Goal: Task Accomplishment & Management: Complete application form

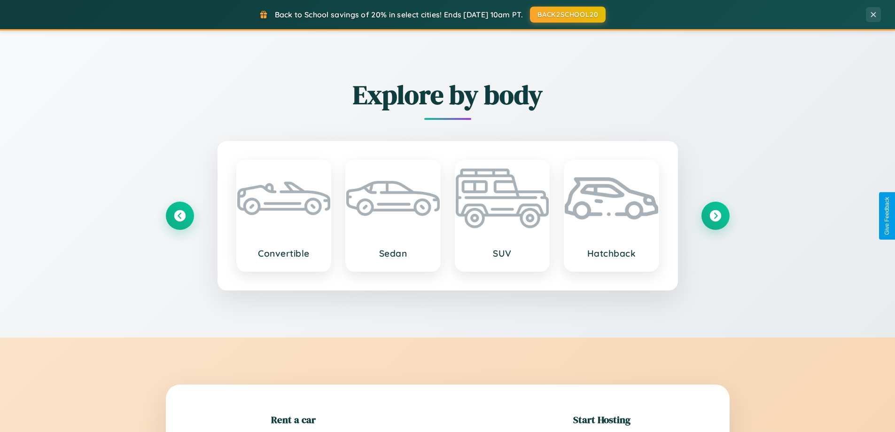
scroll to position [203, 0]
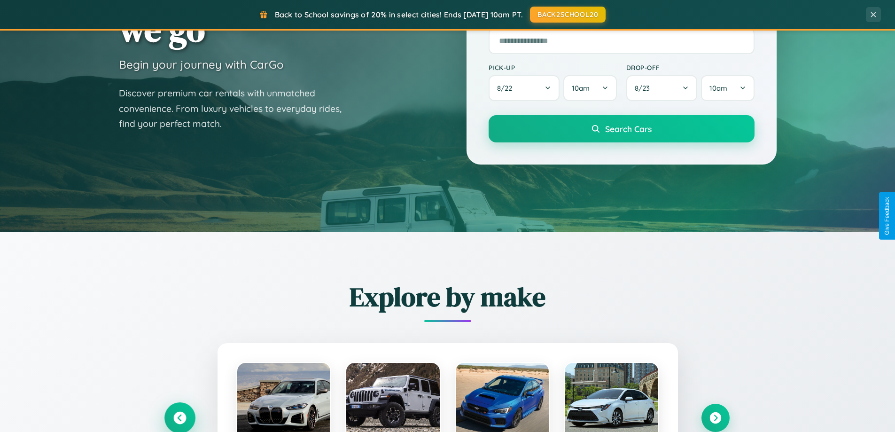
click at [179, 418] on icon at bounding box center [179, 418] width 13 height 13
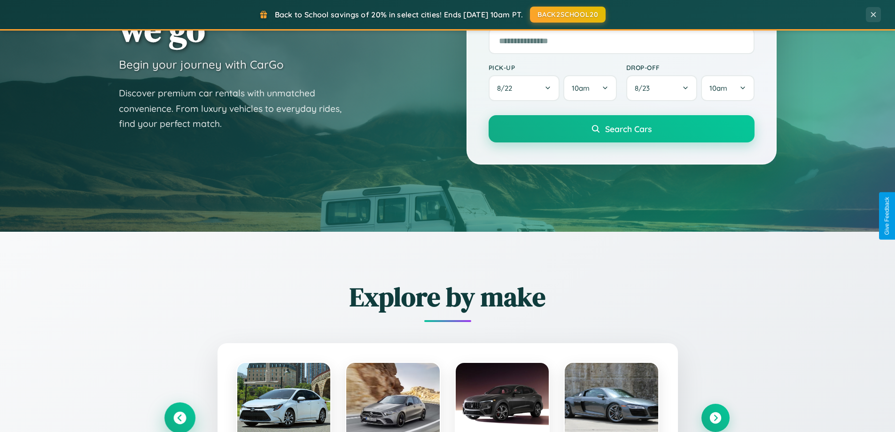
click at [179, 417] on icon at bounding box center [180, 418] width 16 height 16
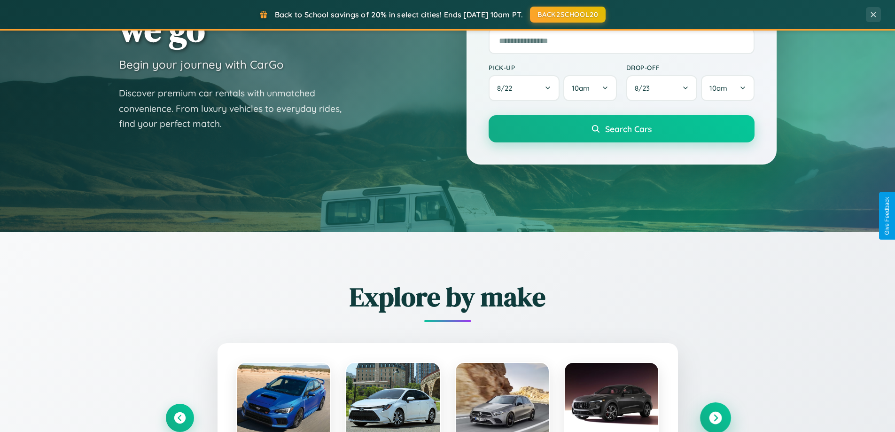
click at [715, 417] on icon at bounding box center [715, 418] width 13 height 13
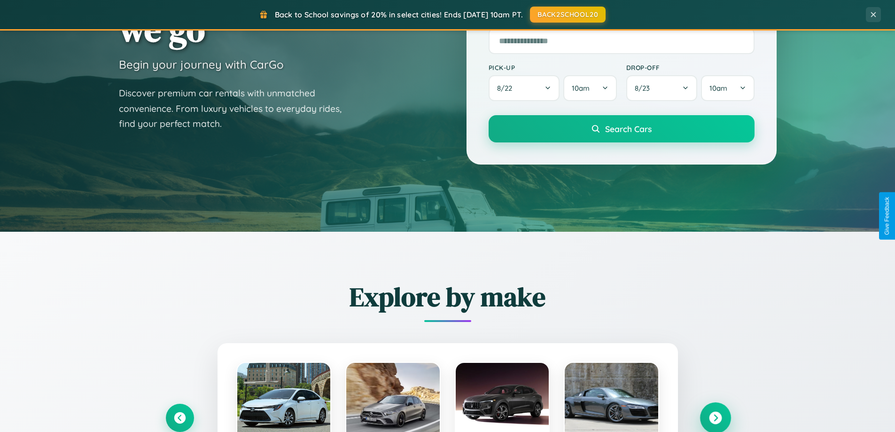
click at [715, 417] on icon at bounding box center [715, 418] width 13 height 13
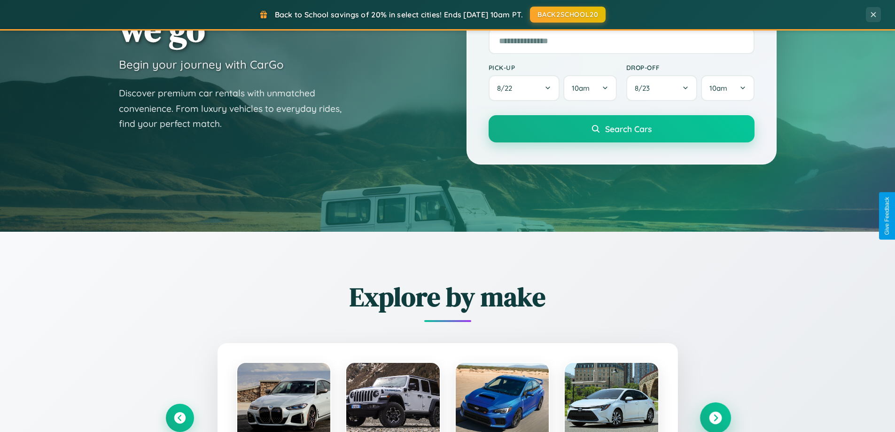
click at [715, 417] on icon at bounding box center [715, 418] width 13 height 13
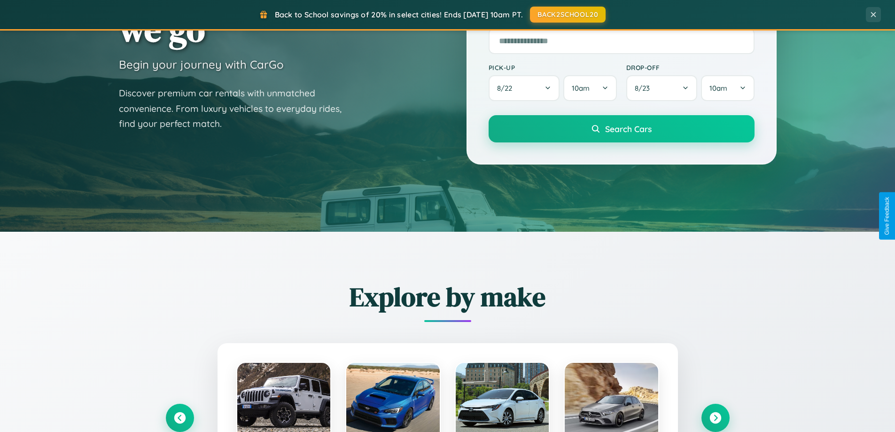
scroll to position [0, 0]
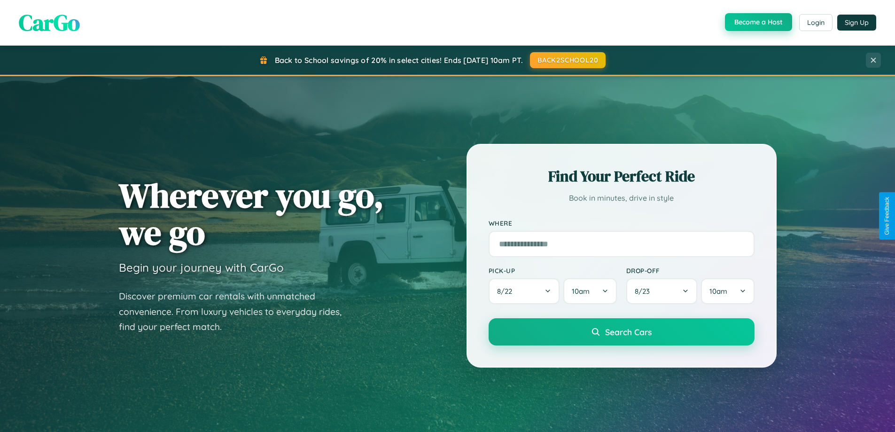
click at [757, 23] on button "Become a Host" at bounding box center [758, 22] width 67 height 18
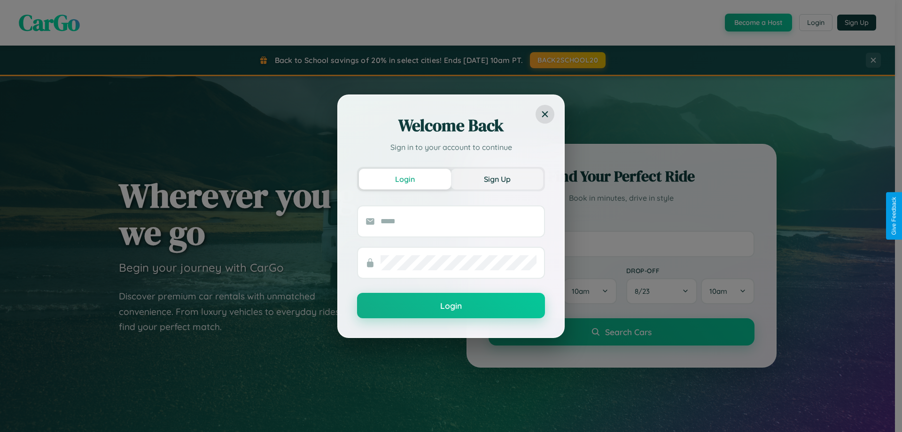
click at [497, 179] on button "Sign Up" at bounding box center [497, 179] width 92 height 21
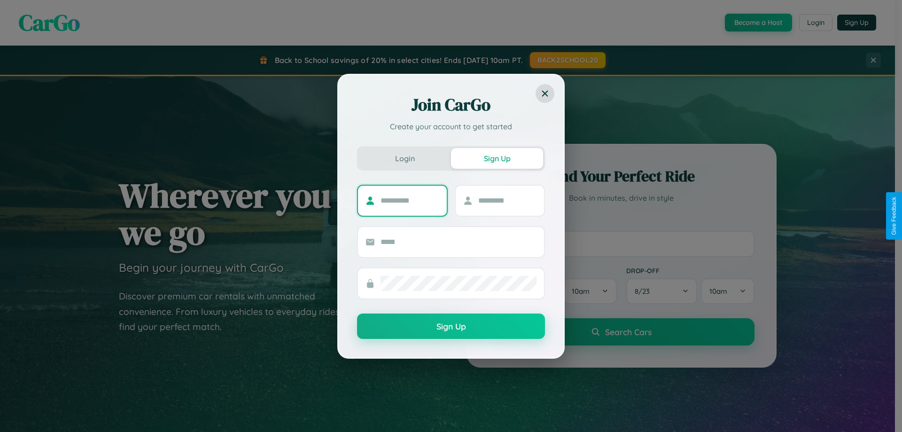
click at [410, 200] on input "text" at bounding box center [410, 200] width 59 height 15
type input "*******"
click at [507, 200] on input "text" at bounding box center [507, 200] width 59 height 15
type input "******"
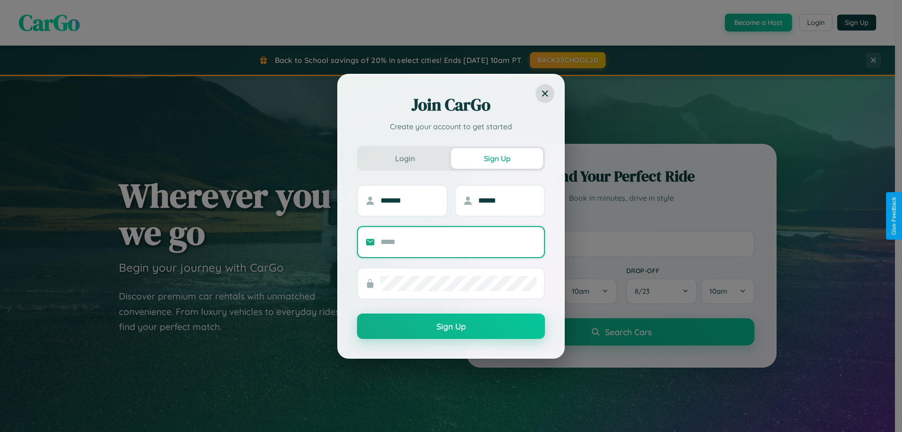
click at [459, 241] on input "text" at bounding box center [459, 241] width 156 height 15
type input "**********"
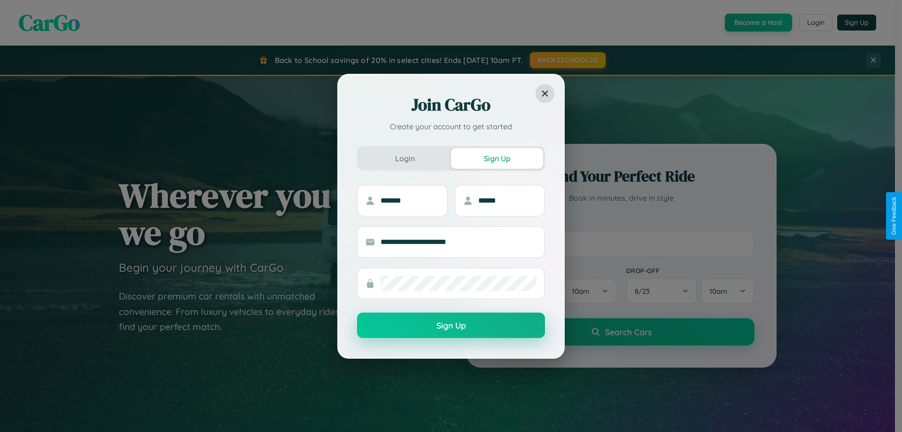
click at [451, 326] on button "Sign Up" at bounding box center [451, 324] width 188 height 25
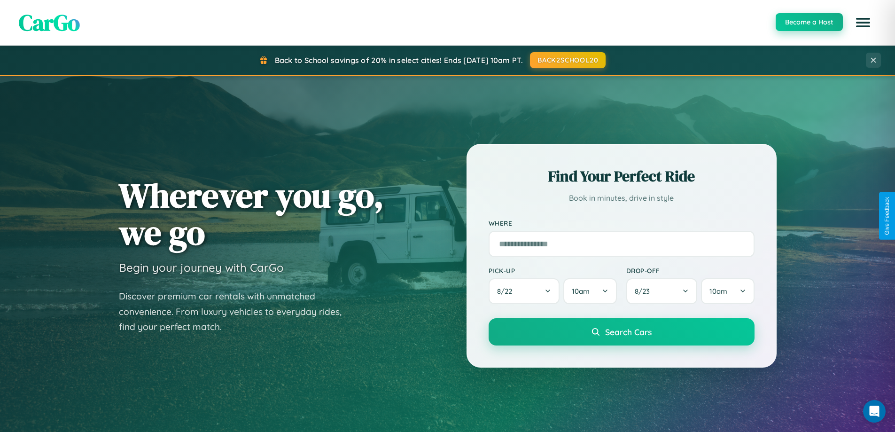
click at [809, 22] on button "Become a Host" at bounding box center [809, 22] width 67 height 18
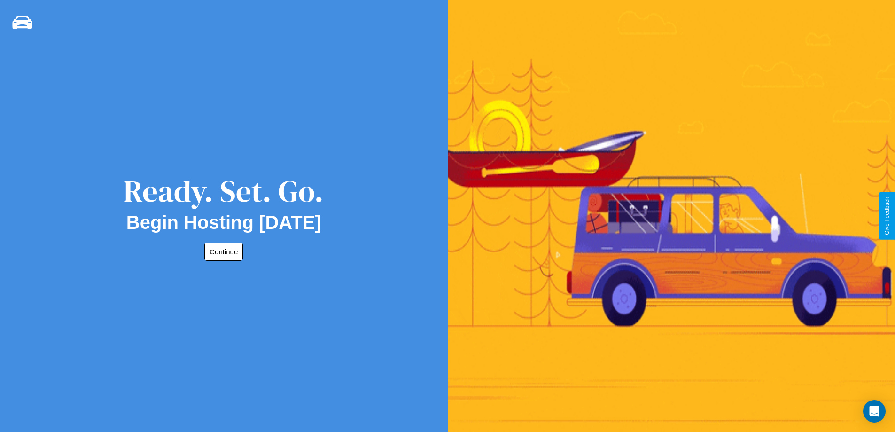
click at [222, 251] on button "Continue" at bounding box center [223, 251] width 39 height 18
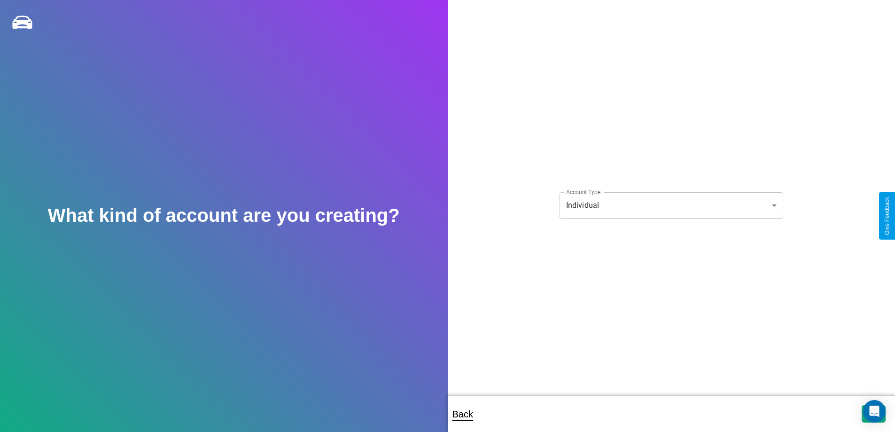
click at [671, 205] on body "**********" at bounding box center [447, 222] width 895 height 444
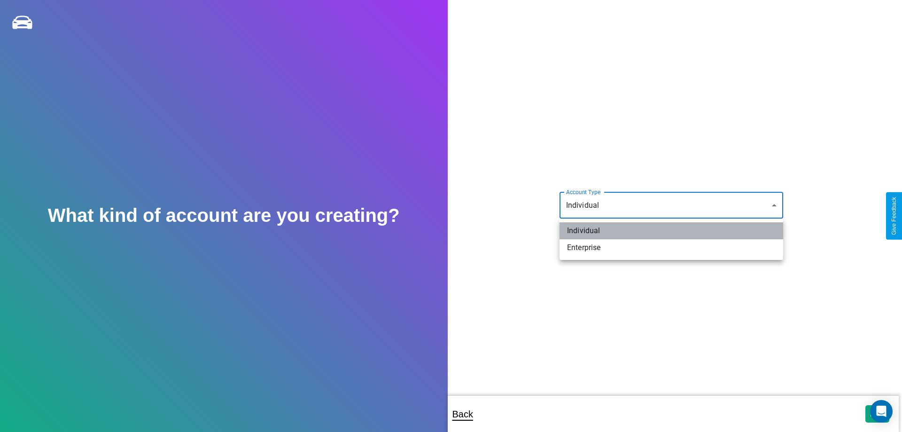
click at [671, 231] on li "Individual" at bounding box center [672, 230] width 224 height 17
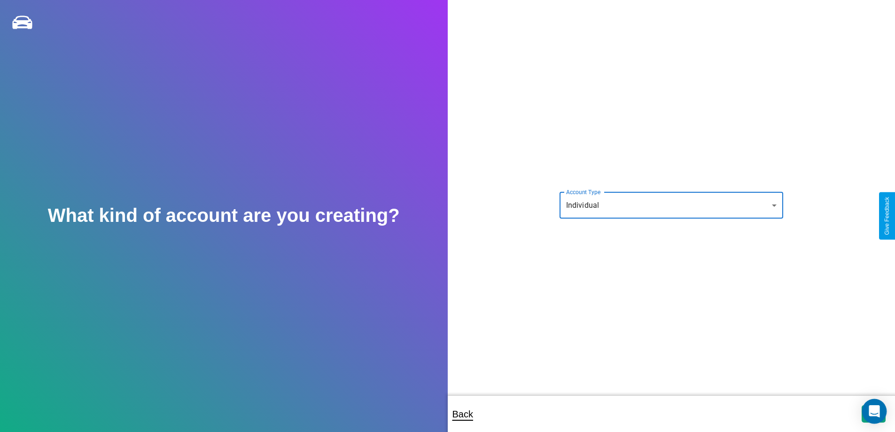
click at [873, 413] on icon "Open Intercom Messenger" at bounding box center [874, 411] width 11 height 12
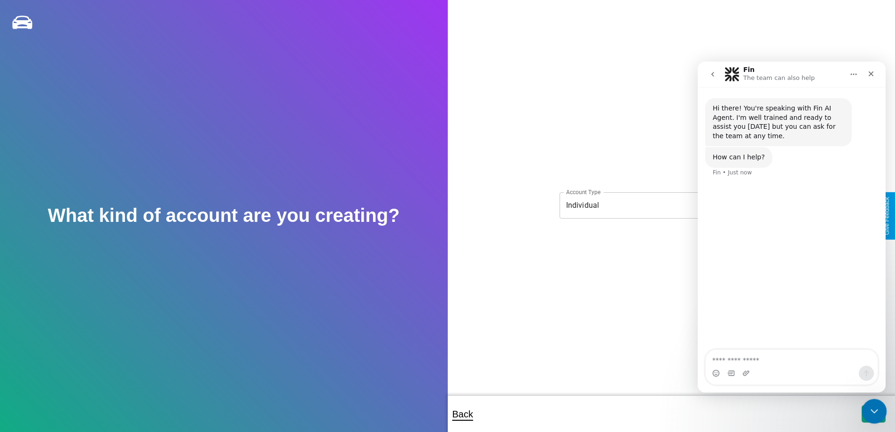
click at [872, 412] on icon "Close Intercom Messenger" at bounding box center [872, 409] width 11 height 11
